Goal: Information Seeking & Learning: Compare options

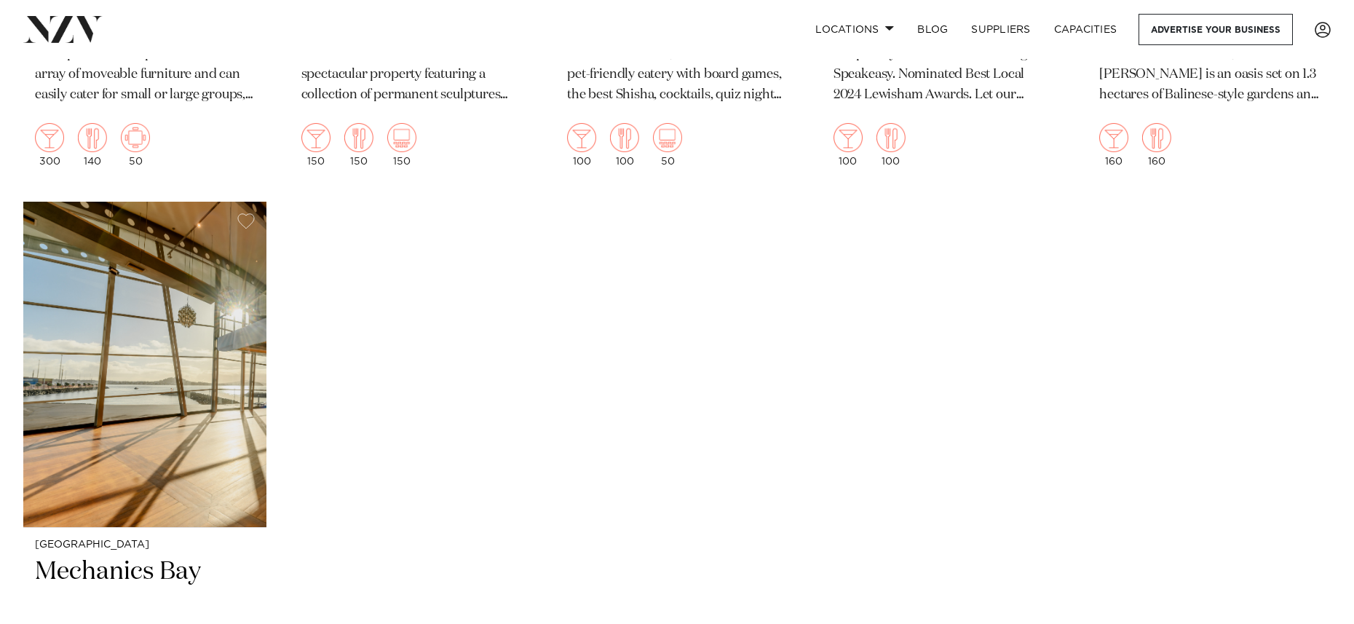
scroll to position [16011, 0]
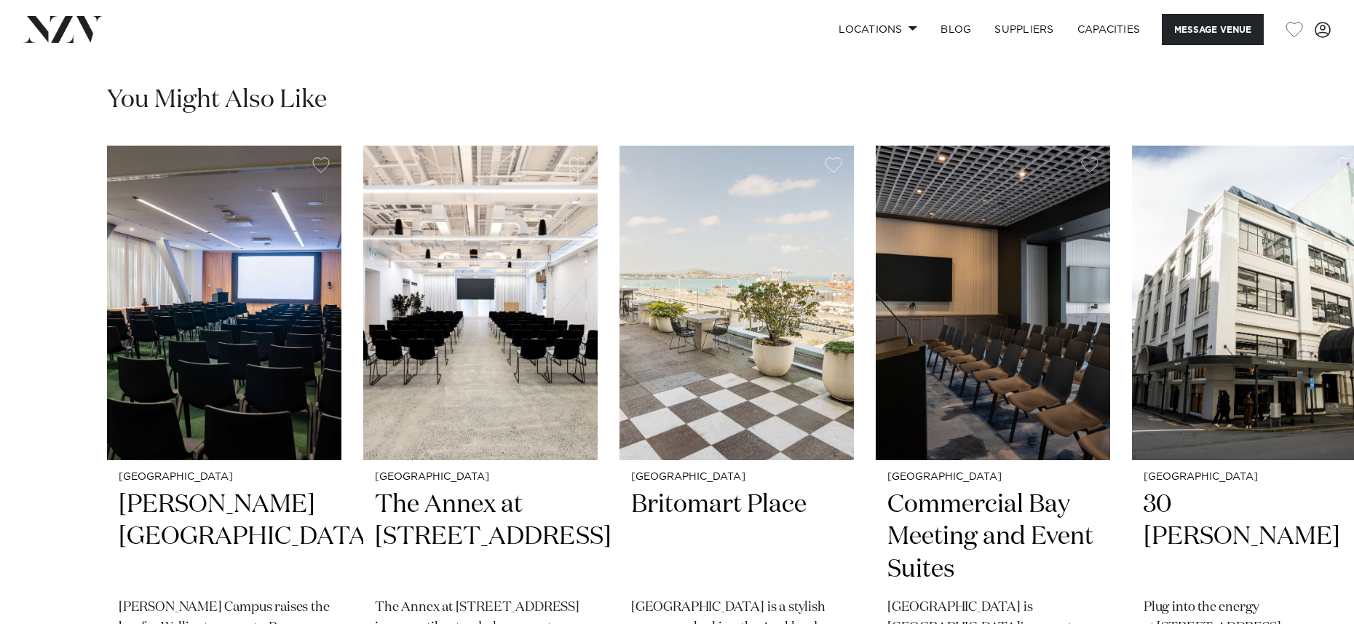
scroll to position [2256, 0]
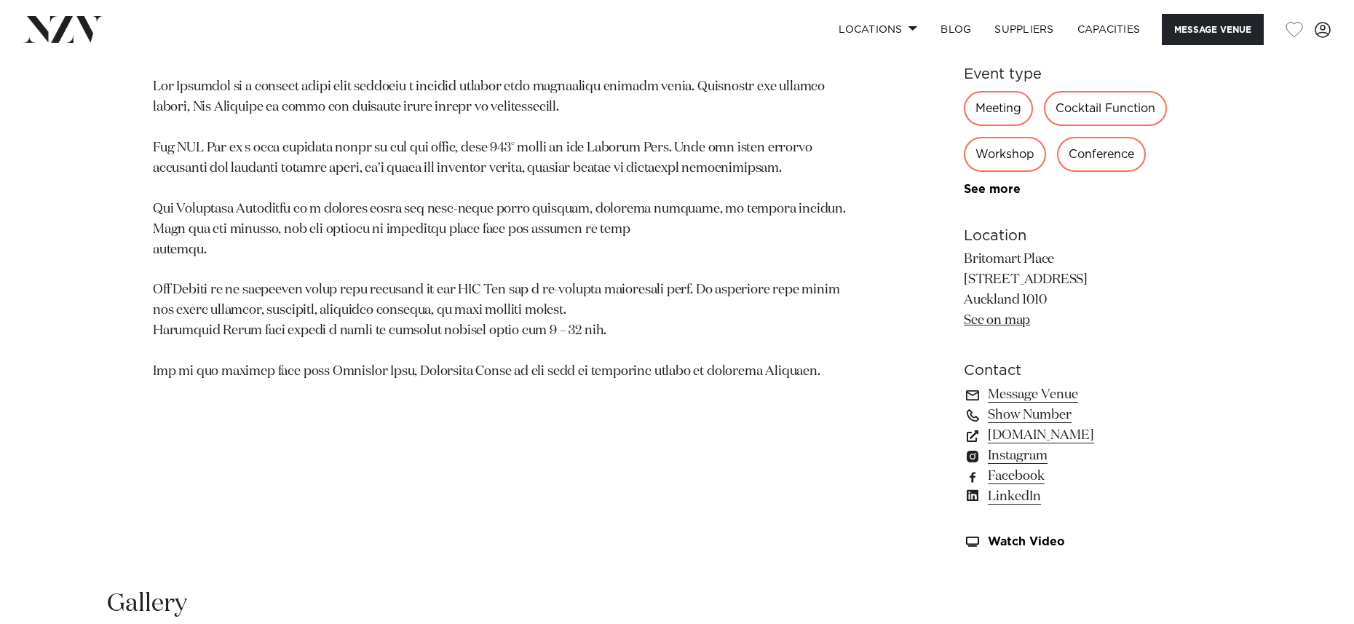
scroll to position [946, 0]
click at [1047, 436] on link "precinctflex.co.nz" at bounding box center [1082, 434] width 237 height 20
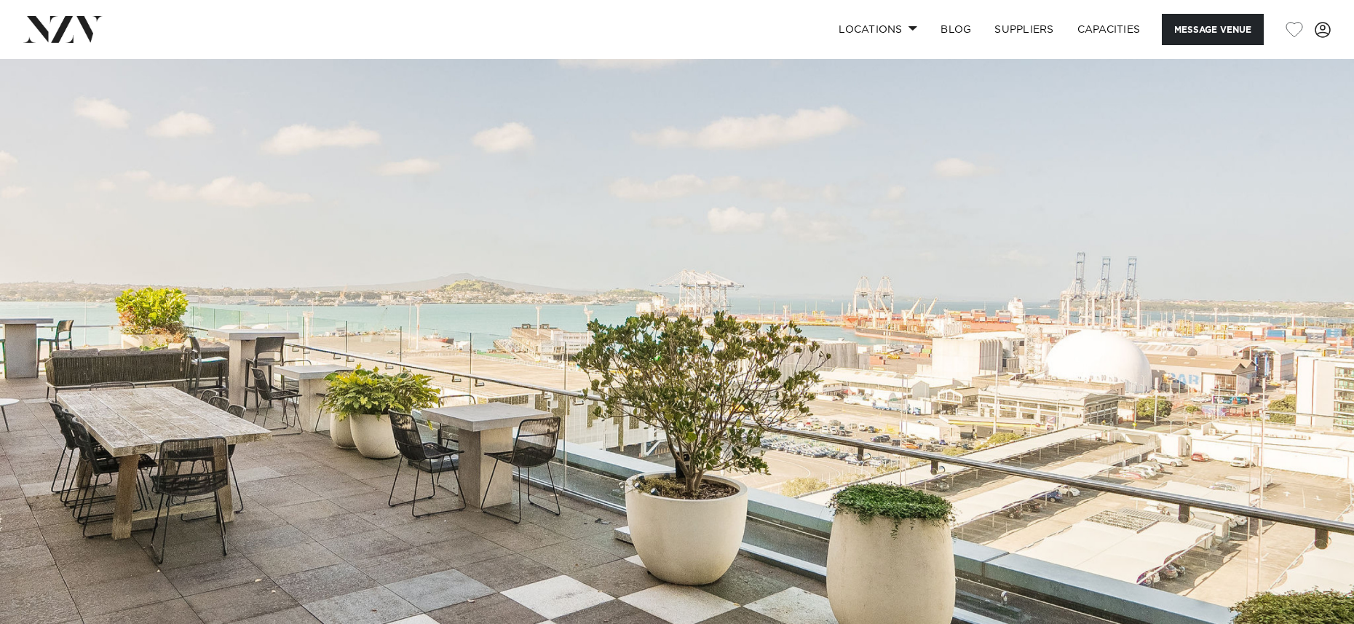
scroll to position [0, 0]
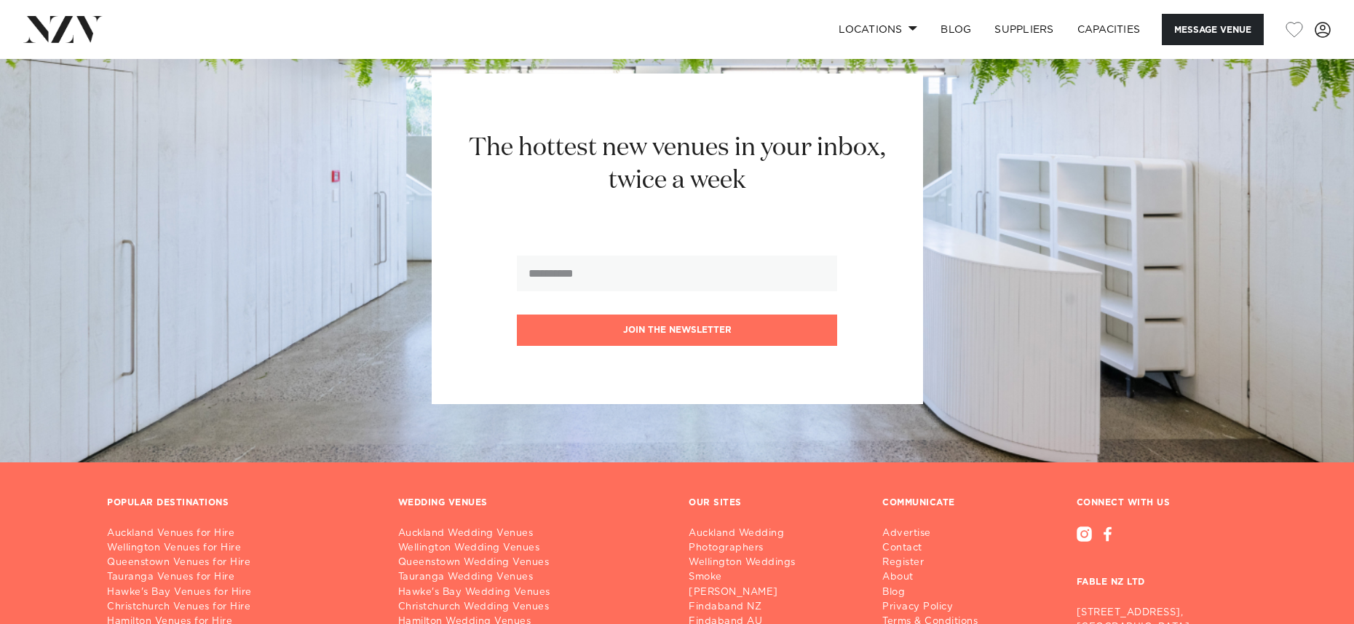
scroll to position [3930, 0]
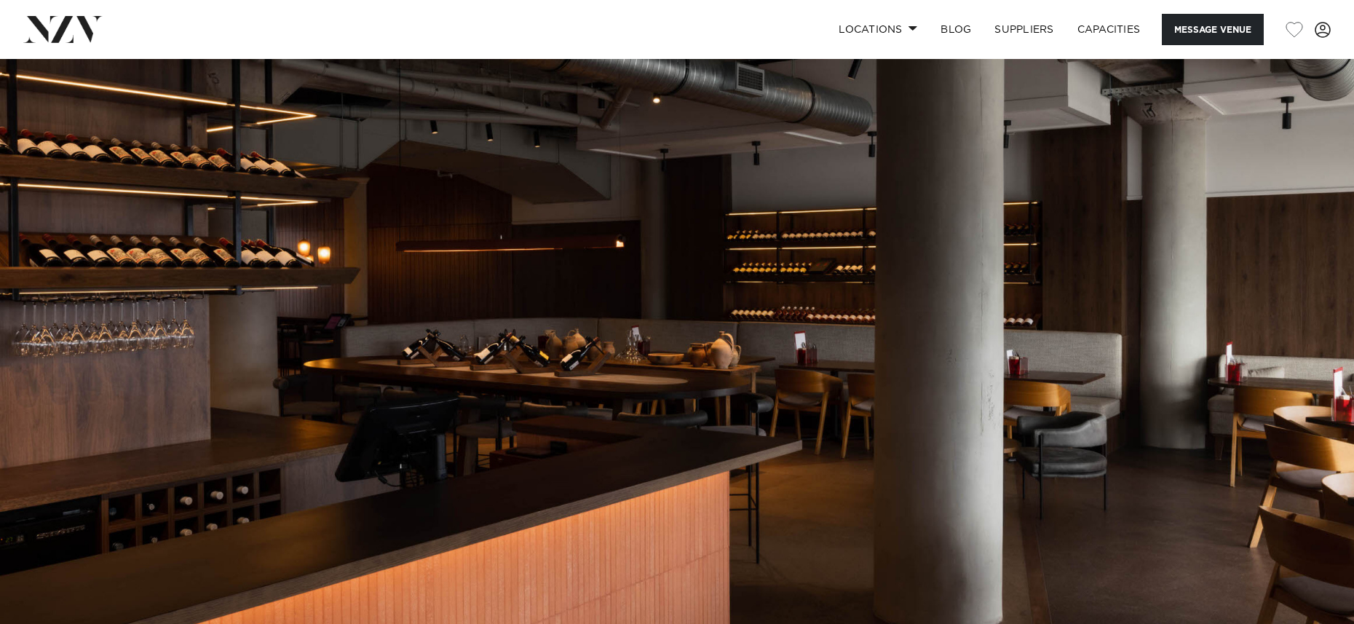
scroll to position [146, 0]
